Goal: Navigation & Orientation: Understand site structure

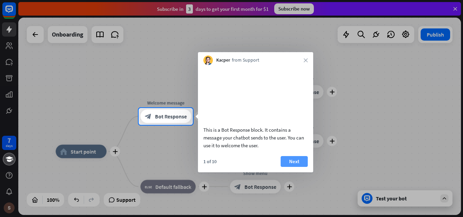
click at [301, 167] on button "Next" at bounding box center [294, 161] width 27 height 11
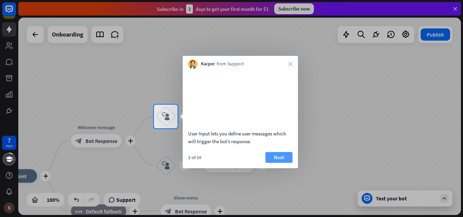
click at [283, 163] on button "Next" at bounding box center [279, 157] width 27 height 11
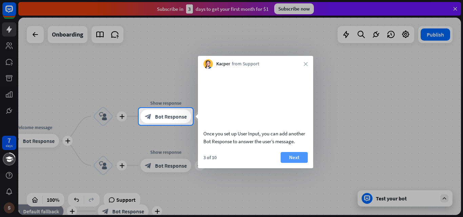
click at [296, 163] on button "Next" at bounding box center [294, 157] width 27 height 11
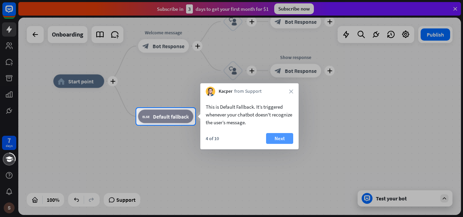
click at [282, 139] on button "Next" at bounding box center [279, 138] width 27 height 11
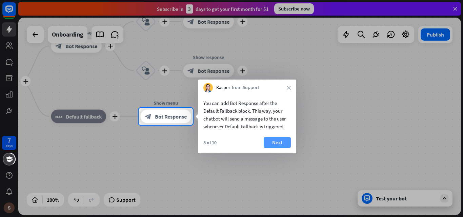
click at [284, 139] on button "Next" at bounding box center [277, 142] width 27 height 11
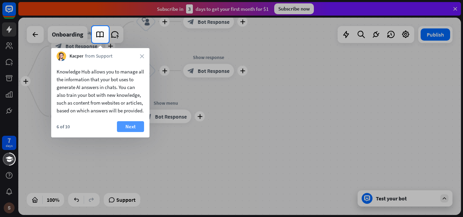
click at [131, 132] on button "Next" at bounding box center [130, 126] width 27 height 11
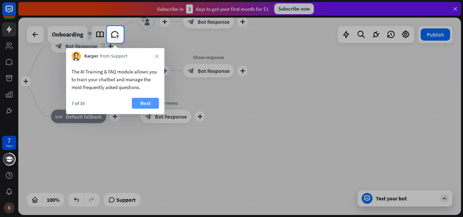
click at [140, 100] on button "Next" at bounding box center [145, 103] width 27 height 11
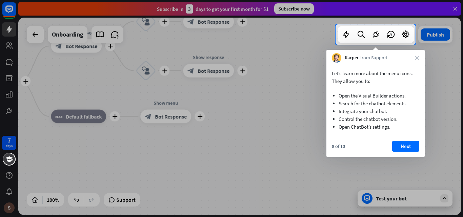
click at [403, 151] on button "Next" at bounding box center [406, 146] width 27 height 11
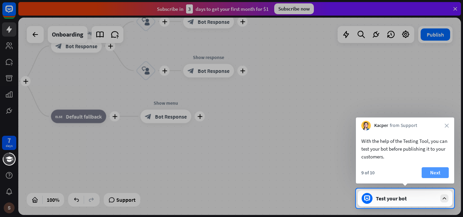
click at [435, 174] on button "Next" at bounding box center [435, 173] width 27 height 11
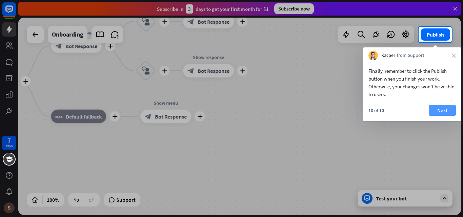
click at [450, 111] on button "Next" at bounding box center [442, 110] width 27 height 11
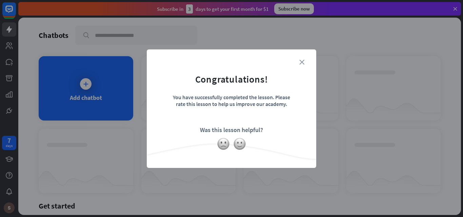
click at [300, 62] on div "close Congratulations! You have successfully completed the lesson. Please rate …" at bounding box center [232, 109] width 170 height 119
click at [304, 62] on icon "close" at bounding box center [302, 62] width 5 height 5
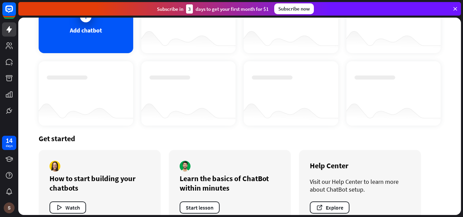
scroll to position [85, 0]
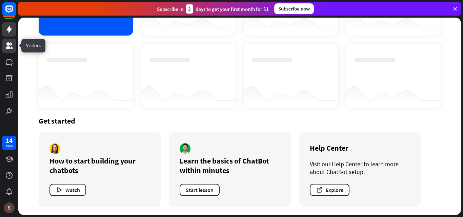
click at [6, 46] on icon at bounding box center [9, 46] width 8 height 8
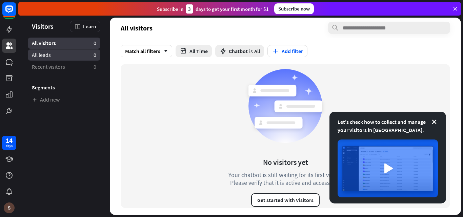
click at [72, 53] on link "All leads 0" at bounding box center [64, 55] width 73 height 11
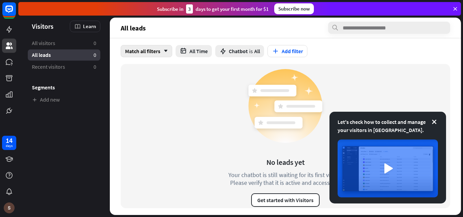
click at [168, 50] on icon "arrow_down" at bounding box center [163, 51] width 7 height 4
click at [11, 63] on icon at bounding box center [12, 64] width 2 height 2
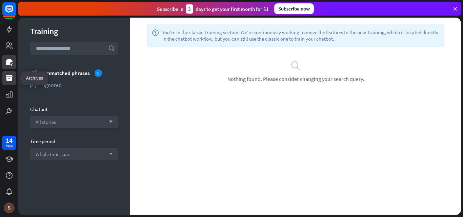
click at [8, 81] on icon at bounding box center [9, 78] width 7 height 6
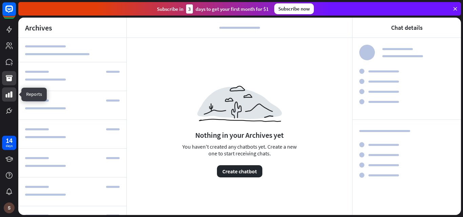
click at [8, 93] on icon at bounding box center [9, 95] width 8 height 8
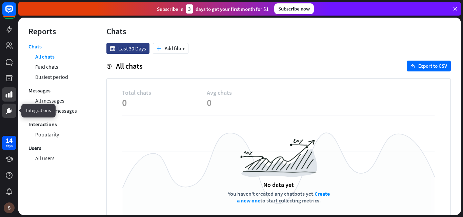
click at [10, 111] on icon at bounding box center [9, 111] width 5 height 5
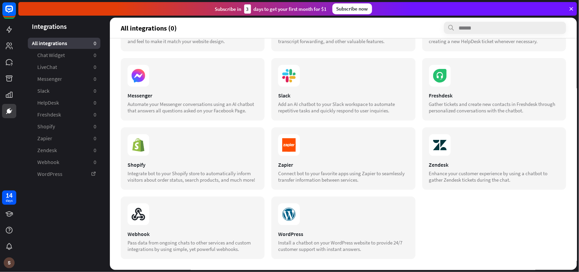
scroll to position [86, 0]
drag, startPoint x: 448, startPoint y: 0, endPoint x: 402, endPoint y: 186, distance: 191.1
click at [402, 186] on section "Chat Widget Easily add an AI chatbot to your website. Customize its looks and f…" at bounding box center [343, 124] width 445 height 270
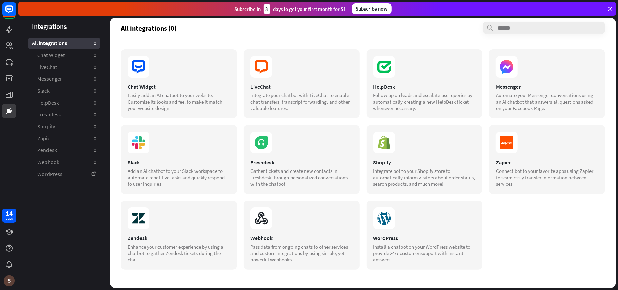
scroll to position [0, 0]
drag, startPoint x: 565, startPoint y: 0, endPoint x: 429, endPoint y: 209, distance: 249.2
click at [429, 209] on section at bounding box center [424, 218] width 102 height 22
click at [11, 95] on icon at bounding box center [9, 95] width 7 height 6
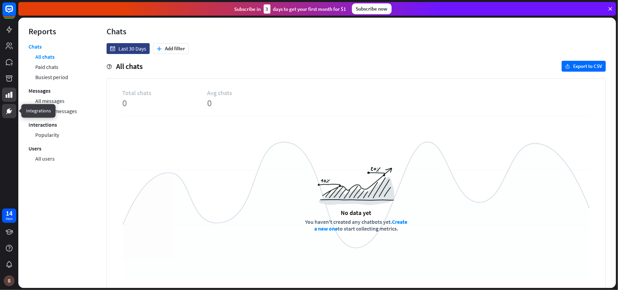
click at [10, 113] on icon at bounding box center [9, 111] width 5 height 5
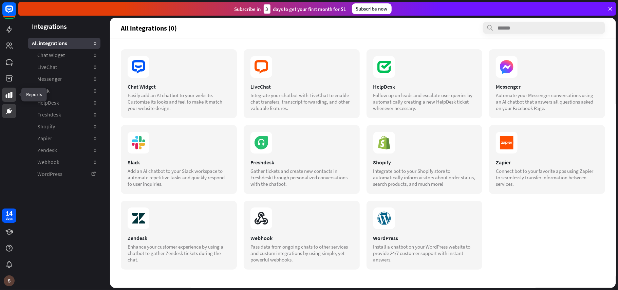
click at [8, 97] on icon at bounding box center [9, 95] width 7 height 6
